Goal: Use online tool/utility: Utilize a website feature to perform a specific function

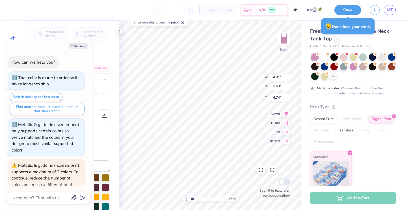
scroll to position [540, 0]
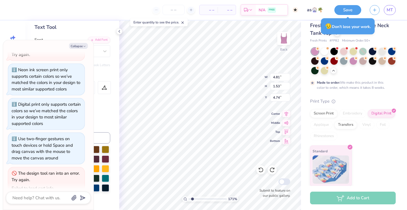
type textarea "x"
type input "1.54"
type input "4.72"
type textarea "x"
type input "1.53"
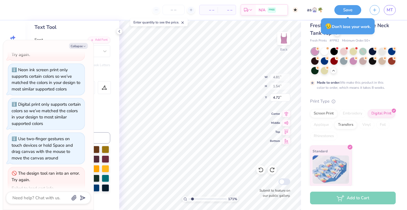
type input "4.74"
type textarea "x"
type textarea "kappa deta"
type textarea "x"
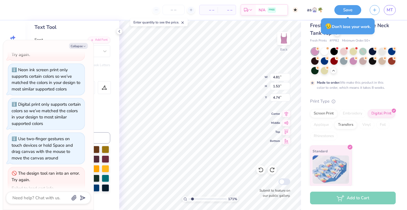
type textarea "kappa detta"
type textarea "x"
click at [47, 195] on textarea at bounding box center [40, 197] width 57 height 7
type input "4.77"
type textarea "x"
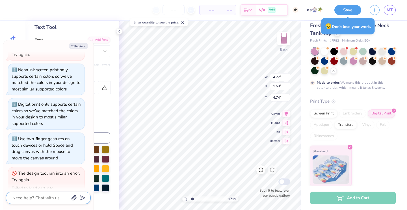
type textarea "c"
type textarea "x"
type textarea "ca"
type textarea "x"
type textarea "can"
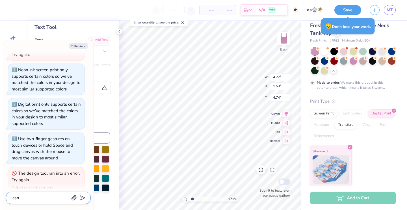
type textarea "x"
type textarea "can"
type textarea "x"
type textarea "can y"
type textarea "x"
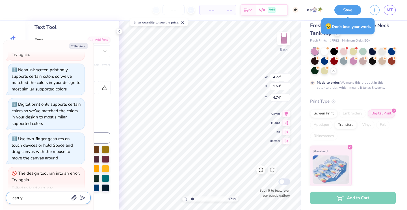
type textarea "can yo"
type textarea "x"
type textarea "can you"
type textarea "x"
type textarea "can you"
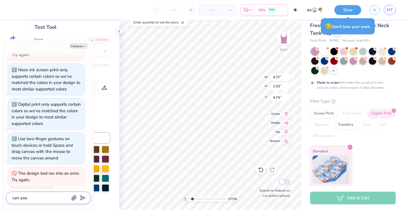
type textarea "x"
type textarea "can you a"
type textarea "x"
type textarea "can you ad"
type textarea "x"
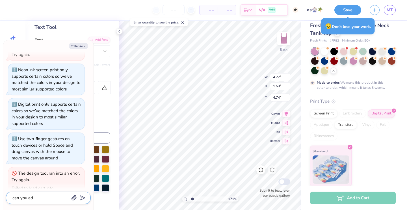
type textarea "can you add"
type textarea "x"
type textarea "can you add"
type textarea "x"
type textarea "can you add a"
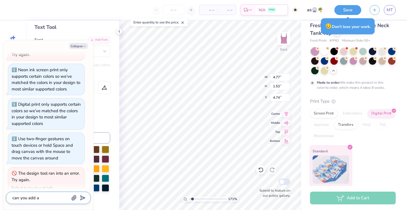
type textarea "x"
type textarea "can you add a"
type textarea "x"
type textarea "can you add a f"
type textarea "x"
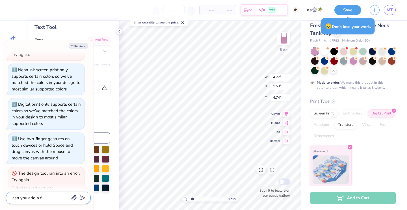
type textarea "can you add a"
type textarea "x"
type textarea "can you add a s"
type textarea "x"
type textarea "can you add a si"
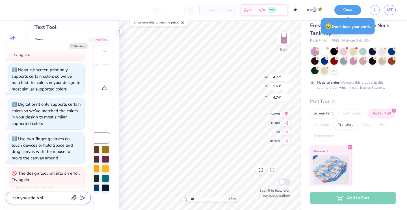
type textarea "x"
type textarea "can you add a sin"
type textarea "x"
type textarea "can you add a sing"
type textarea "x"
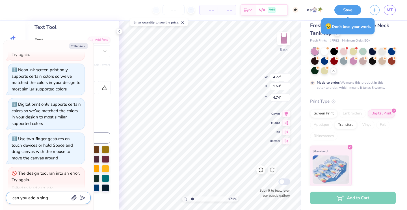
type textarea "can you add a singu"
type textarea "x"
type textarea "can you add a singul"
type textarea "x"
type textarea "can you add a singula"
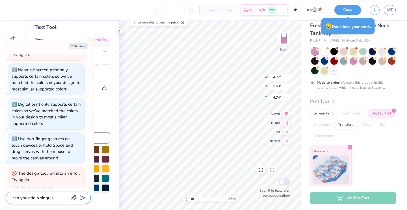
type textarea "x"
type textarea "can you add a singular"
type textarea "x"
type textarea "can you add a singular"
type textarea "x"
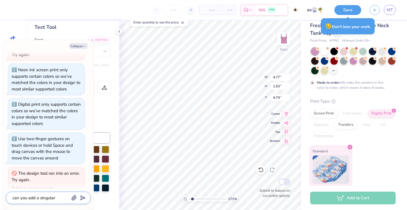
type textarea "can you add a singular f"
type textarea "x"
type textarea "can you add a singular fe"
type textarea "x"
type textarea "can you add a singular fer"
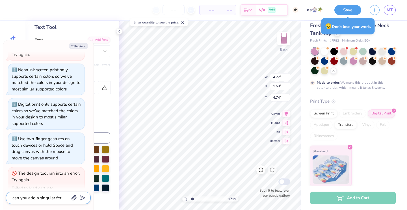
type textarea "x"
type textarea "can you add a singular ferr"
type textarea "x"
type textarea "can you add a singular [PERSON_NAME]"
type textarea "x"
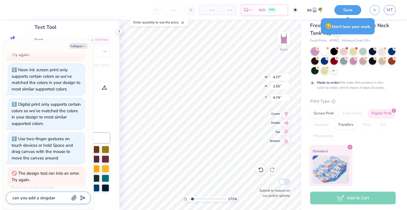
type textarea "can you add a singular [PERSON_NAME]"
type textarea "x"
type textarea "can you add a singular [PERSON_NAME]"
type textarea "x"
type textarea "can you add a singular [PERSON_NAME] w"
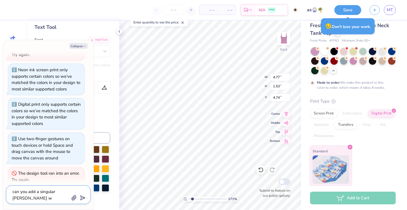
type textarea "x"
type textarea "can you add a singular [PERSON_NAME]"
type textarea "x"
type textarea "can you add a singular [PERSON_NAME] whe"
type textarea "x"
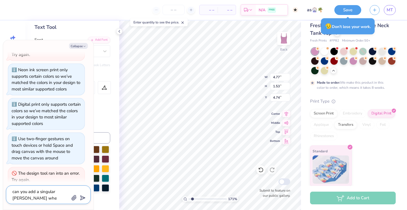
type textarea "can you add a singular [PERSON_NAME]"
type textarea "x"
type textarea "can you add a singular [PERSON_NAME] wheel"
type textarea "x"
type textarea "can you add a singular [PERSON_NAME] wheel"
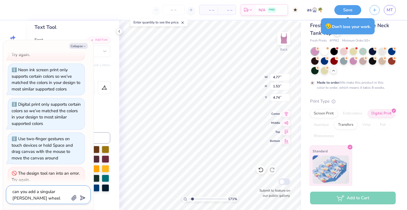
type textarea "x"
type textarea "can you add a singular [PERSON_NAME] wheel o"
type textarea "x"
type textarea "can you add a singular [PERSON_NAME] wheel"
type textarea "x"
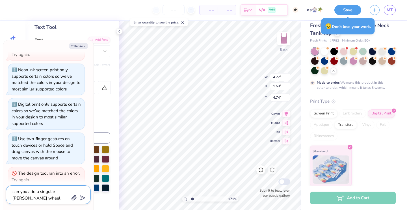
type textarea "can you add a singular [PERSON_NAME] wheel t"
type textarea "x"
type textarea "can you add a singular [PERSON_NAME] wheel to"
type textarea "x"
type textarea "can you add a singular [PERSON_NAME] wheel to"
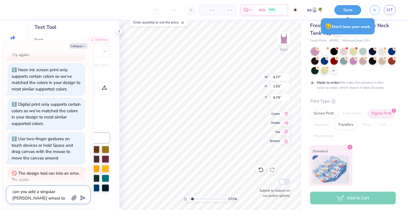
type textarea "x"
type textarea "can you add a singular [PERSON_NAME] wheel to t"
type textarea "x"
type textarea "can you add a singular [PERSON_NAME] wheel to te"
type textarea "x"
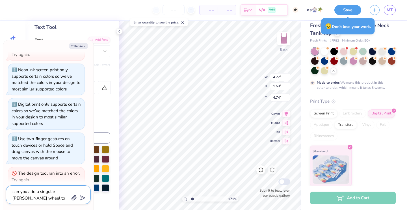
type textarea "can you add a singular [PERSON_NAME] wheel to t"
type textarea "x"
type textarea "can you add a singular [PERSON_NAME] wheel to th"
type textarea "x"
type textarea "can you add a singular [PERSON_NAME] wheel to the"
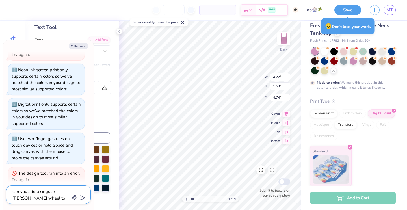
type textarea "x"
type textarea "can you add a singular [PERSON_NAME] wheel to the"
type textarea "x"
type textarea "can you add a singular [PERSON_NAME] wheel to the b"
type textarea "x"
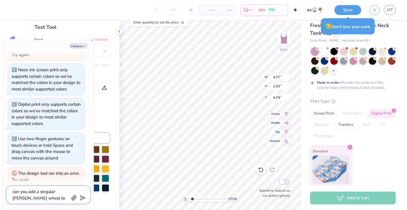
type textarea "can you add a singular [PERSON_NAME] wheel to the ba"
type textarea "x"
type textarea "can you add a singular [PERSON_NAME] wheel to the bac"
type textarea "x"
type textarea "can you add a singular [PERSON_NAME] wheel to the back"
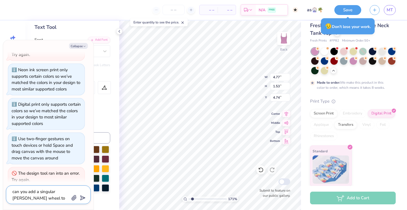
type textarea "x"
type textarea "can you add a singular [PERSON_NAME] wheel to the back"
type textarea "x"
type textarea "can you add a singular [PERSON_NAME] wheel to the back p"
type textarea "x"
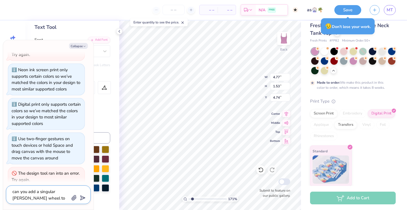
type textarea "can you add a singular [PERSON_NAME] wheel to the back pl"
type textarea "x"
type textarea "can you add a singular [PERSON_NAME] wheel to the back ple"
type textarea "x"
type textarea "can you add a singular [PERSON_NAME] wheel to the back plea"
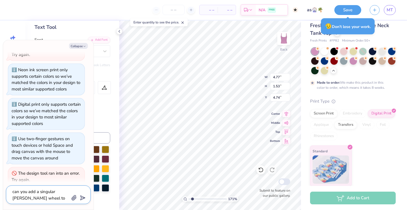
type textarea "x"
type textarea "can you add a singular [PERSON_NAME] wheel to the back pleas"
type textarea "x"
type textarea "can you add a singular [PERSON_NAME] wheel to the back please"
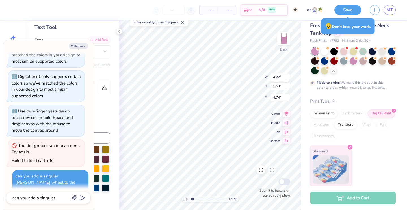
scroll to position [591, 0]
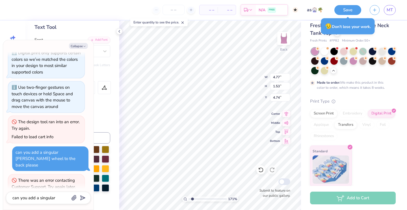
type textarea "x"
type textarea "kappa dett"
type textarea "x"
type textarea "kappa det"
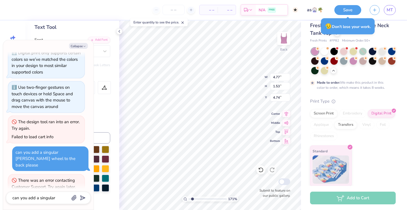
type textarea "x"
type textarea "kappa de"
type textarea "x"
type textarea "kappa del"
type textarea "x"
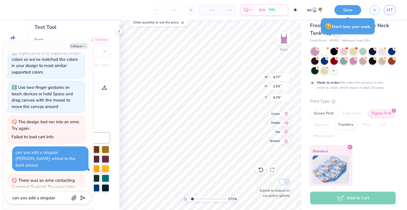
type textarea "kappa dely"
type textarea "x"
type textarea "kappa delya"
type textarea "x"
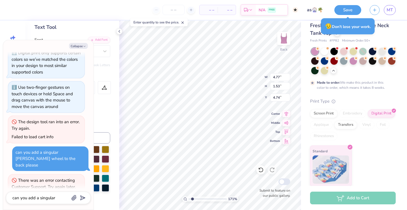
type textarea "kappa dely"
type textarea "x"
type textarea "kappa del"
type textarea "x"
type textarea "kappa delt"
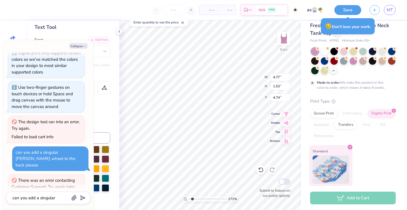
type textarea "x"
type textarea "kappa delta"
type textarea "x"
type textarea "kappa delta"
type textarea "x"
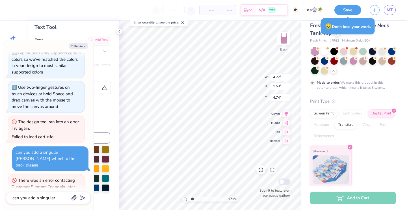
type textarea "kappa delta"
type textarea "x"
type input "4.81"
drag, startPoint x: 394, startPoint y: 170, endPoint x: 374, endPoint y: 162, distance: 21.1
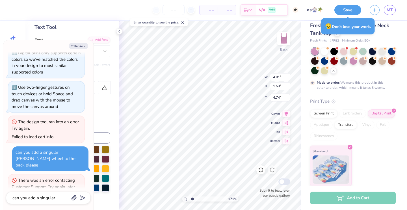
click at [394, 170] on div "Standard" at bounding box center [353, 166] width 86 height 41
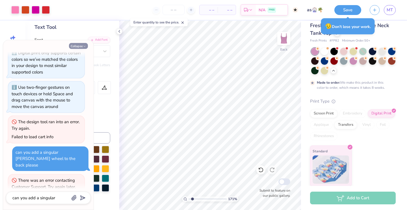
click at [76, 45] on button "Collapse" at bounding box center [78, 46] width 19 height 6
type textarea "x"
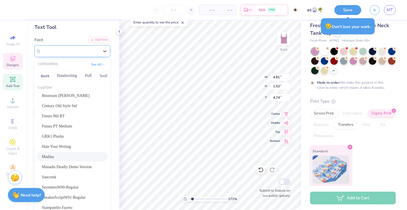
click at [47, 53] on span "Madina" at bounding box center [47, 51] width 13 height 7
click at [64, 52] on div "Madina" at bounding box center [70, 51] width 58 height 7
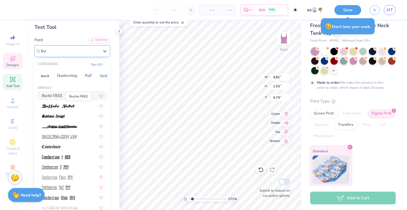
click at [56, 95] on span "Buche FREE" at bounding box center [52, 96] width 21 height 6
type input "bu"
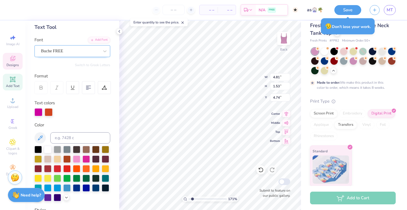
scroll to position [0, 1]
click at [54, 55] on div at bounding box center [70, 51] width 58 height 8
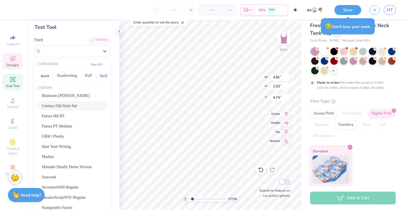
click at [69, 103] on div "Century Old Style Std" at bounding box center [72, 105] width 71 height 9
click at [60, 53] on span "Century Old Style Std" at bounding box center [60, 51] width 38 height 7
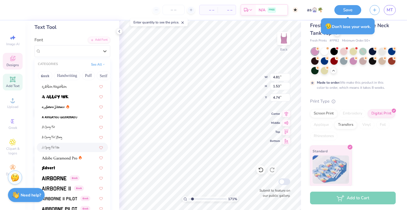
scroll to position [143, 0]
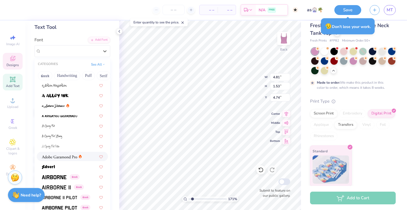
click at [79, 157] on icon at bounding box center [80, 157] width 3 height 4
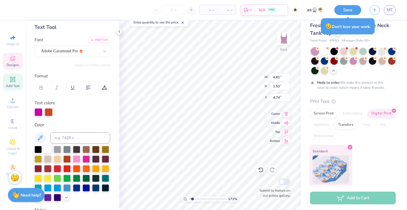
type input "7.03"
type input "1.59"
click at [372, 157] on div "Standard" at bounding box center [353, 166] width 86 height 41
type input "4.25"
type input "4.41"
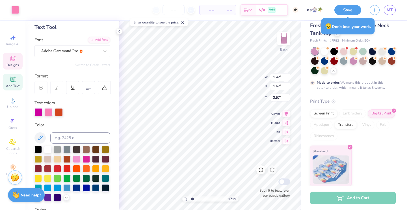
type input "7.03"
type input "1.59"
type input "4.43"
click at [393, 139] on div "Screen Print Embroidery Digital Print Applique Transfers Vinyl Foil Rhinestones" at bounding box center [353, 124] width 86 height 31
